Goal: Task Accomplishment & Management: Use online tool/utility

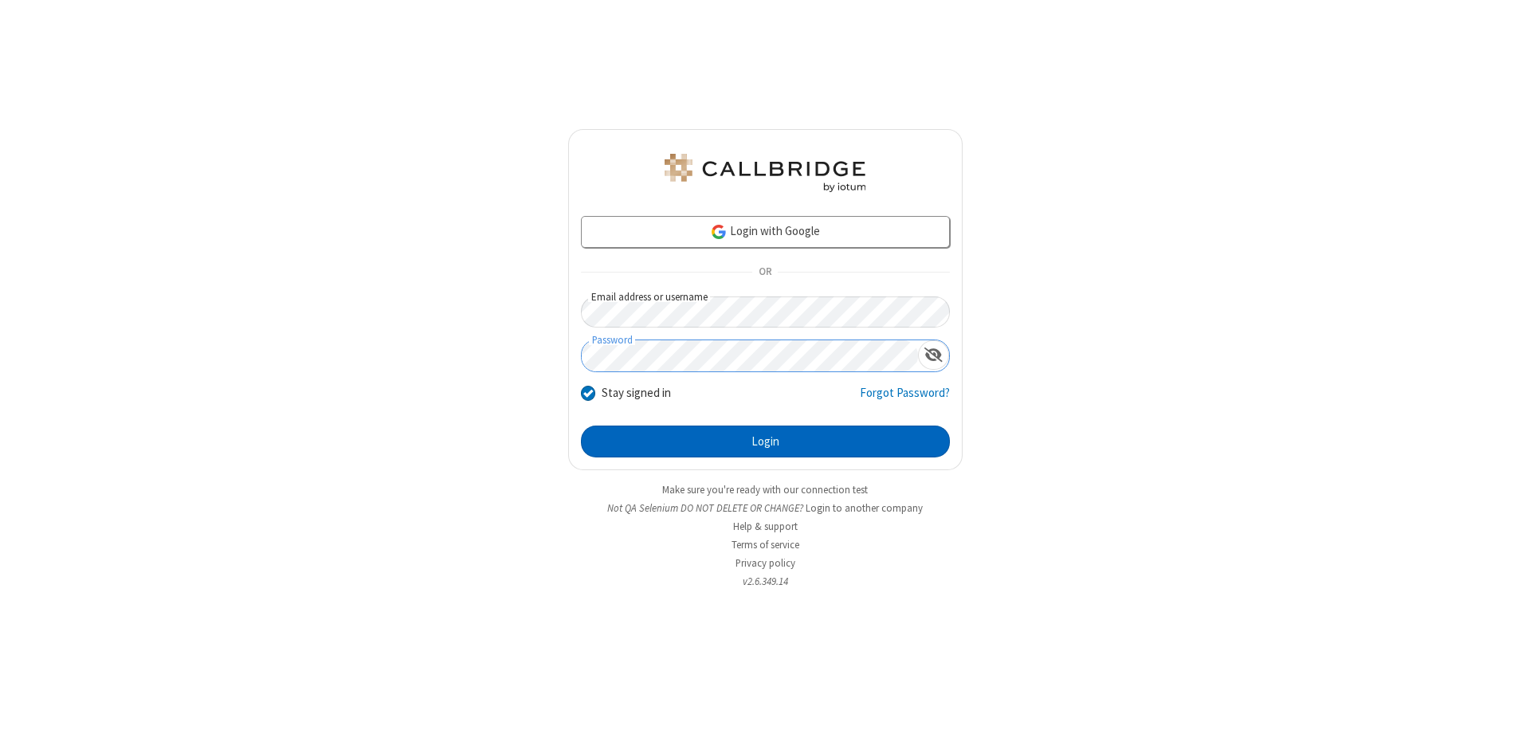
click at [765, 442] on button "Login" at bounding box center [765, 442] width 369 height 32
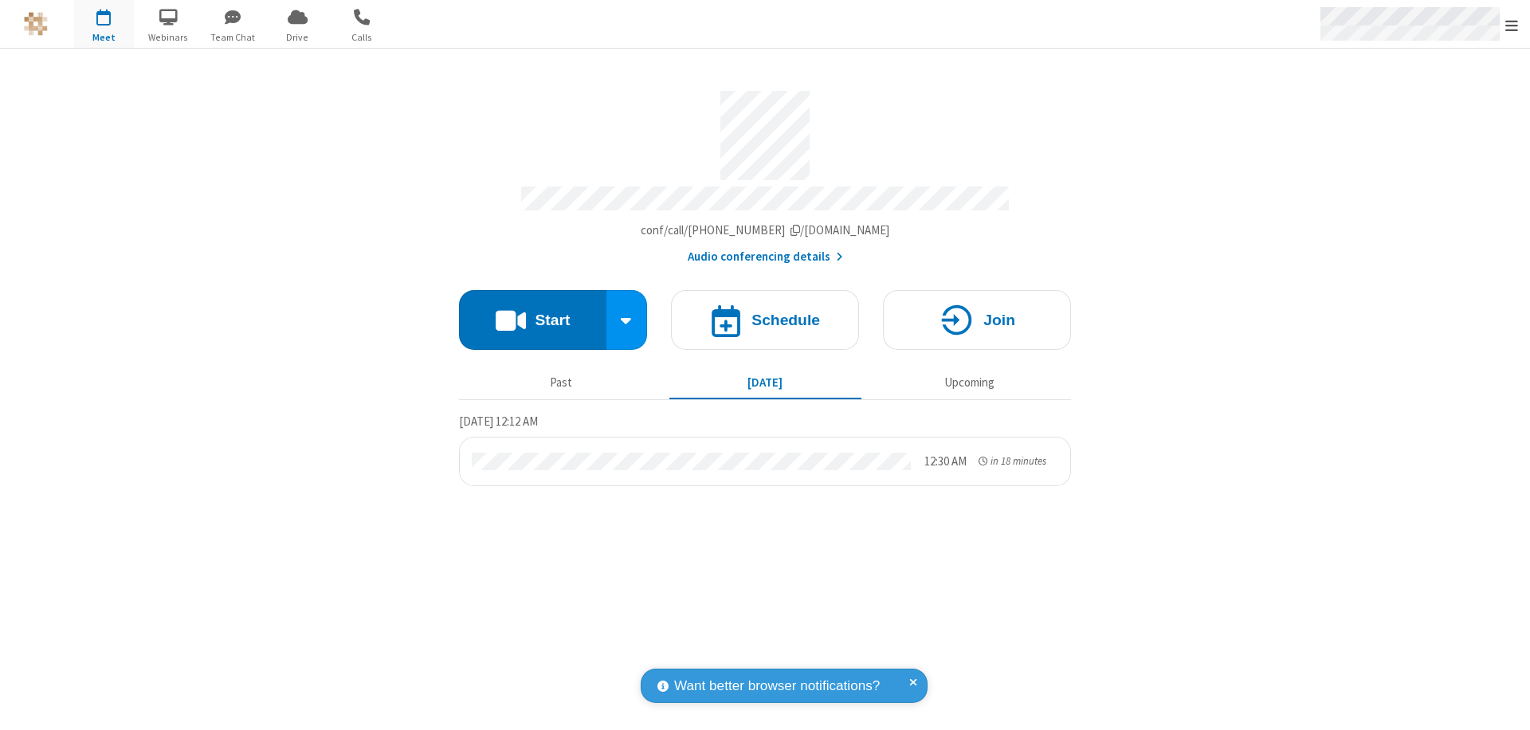
click at [1512, 25] on span "Open menu" at bounding box center [1512, 26] width 13 height 16
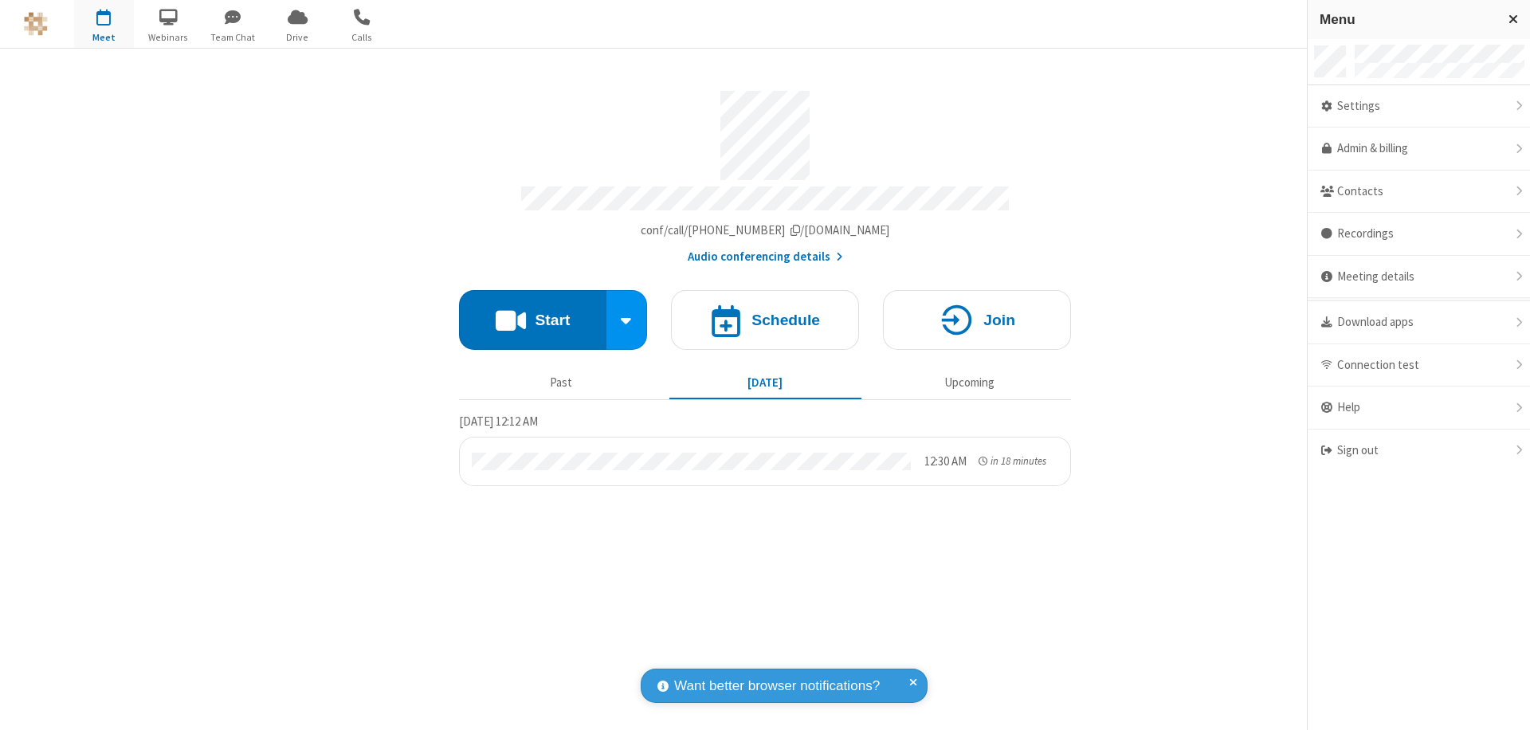
click at [297, 37] on span "Drive" at bounding box center [298, 37] width 60 height 14
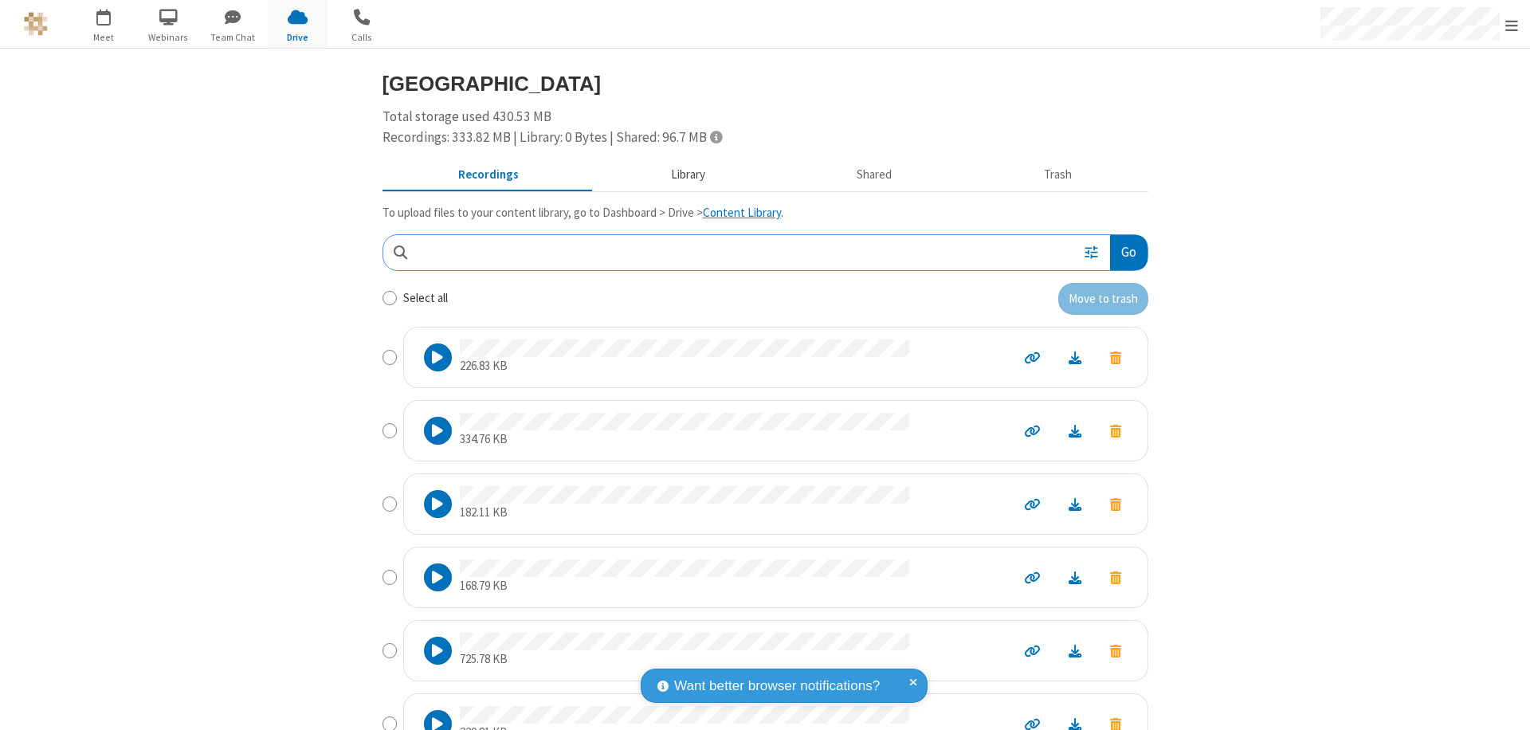
click at [680, 175] on button "Library" at bounding box center [688, 175] width 187 height 30
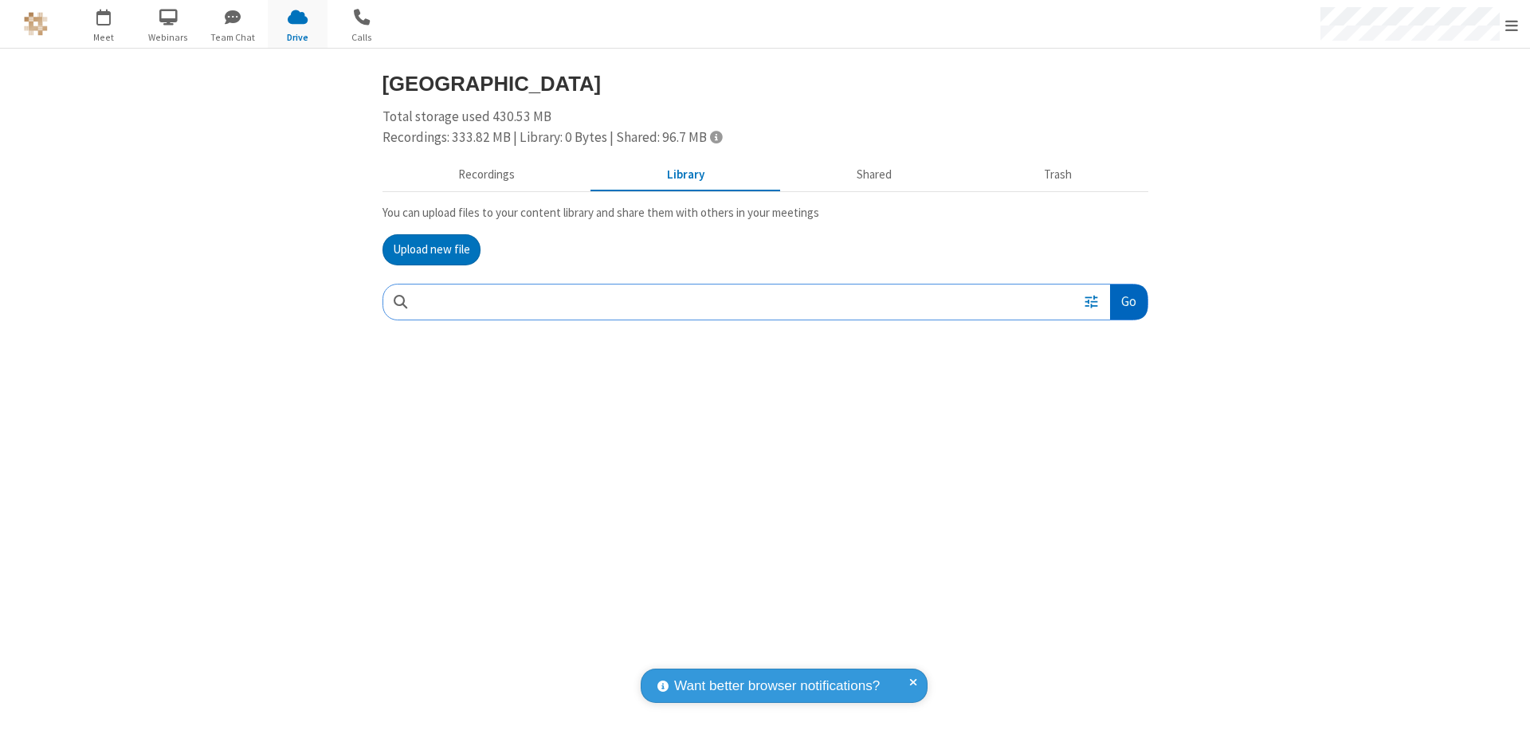
click at [1128, 301] on button "Go" at bounding box center [1128, 303] width 37 height 36
click at [431, 249] on button "Upload new file" at bounding box center [432, 250] width 98 height 32
